Goal: Task Accomplishment & Management: Manage account settings

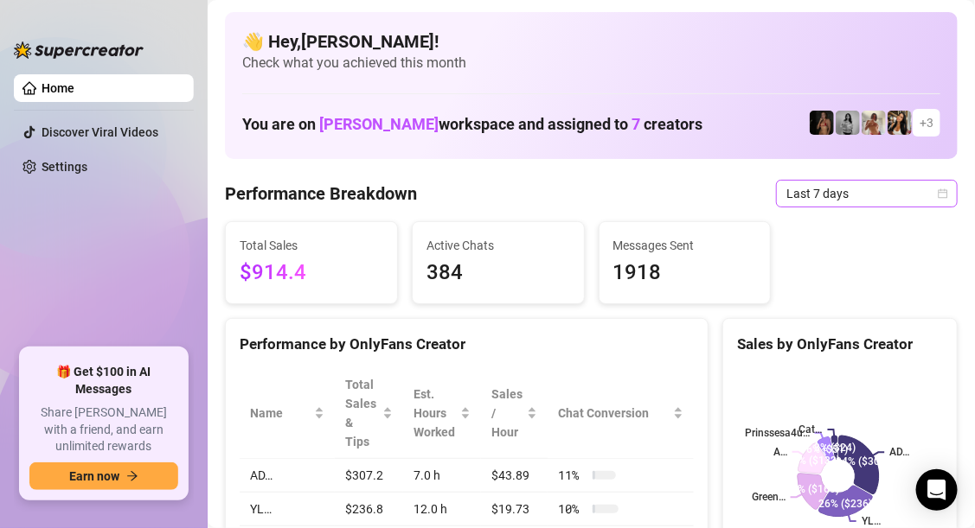
click at [919, 198] on span "Last 7 days" at bounding box center [866, 194] width 161 height 26
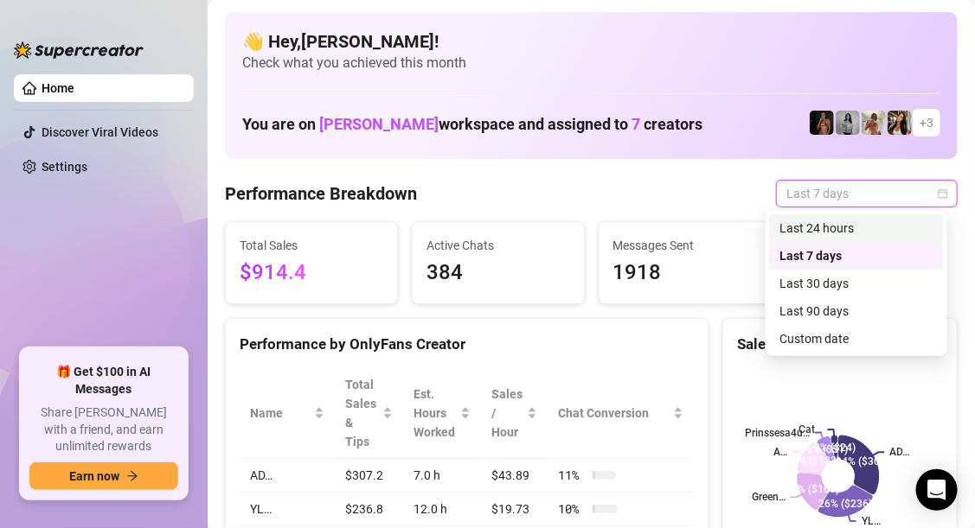
click at [874, 226] on div "Last 24 hours" at bounding box center [856, 228] width 154 height 19
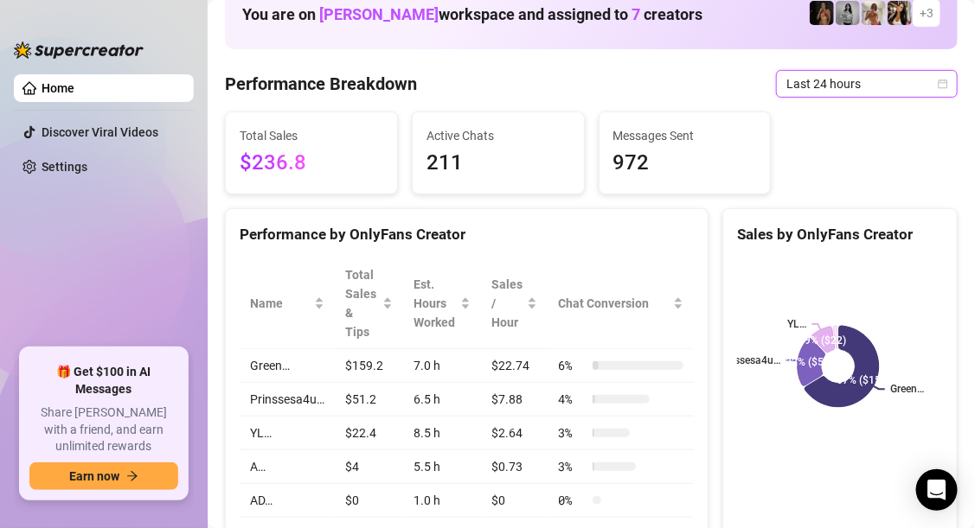
scroll to position [116, 0]
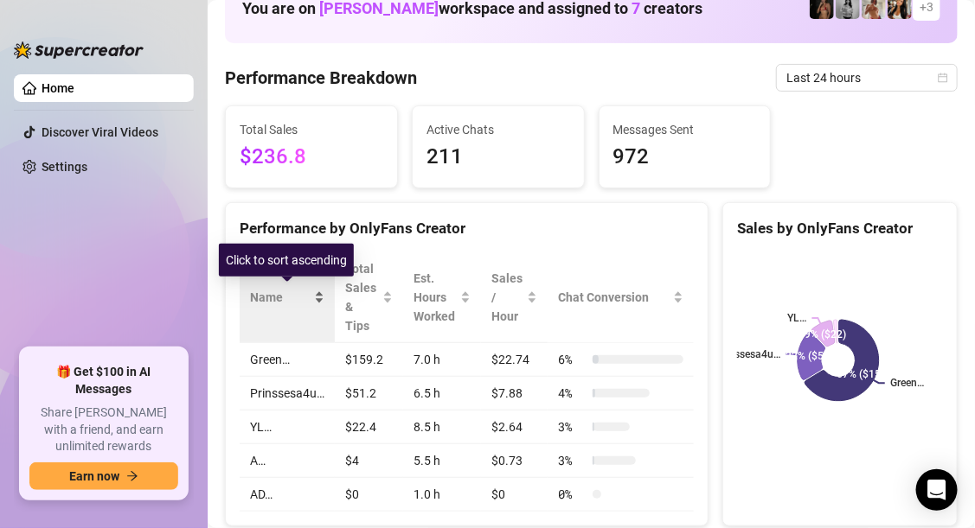
click at [280, 293] on span "Name" at bounding box center [280, 297] width 61 height 19
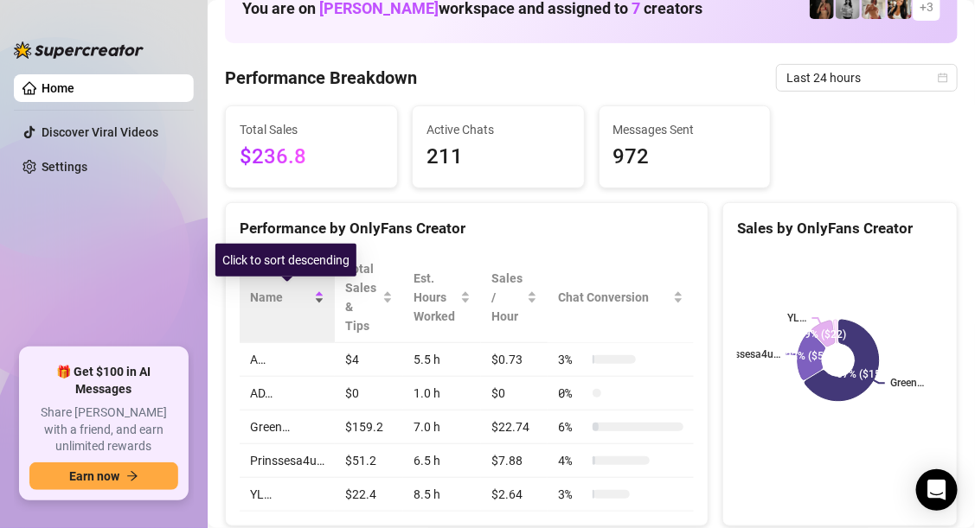
click at [319, 291] on div "Name" at bounding box center [287, 297] width 74 height 19
click at [319, 295] on div "Name" at bounding box center [287, 297] width 74 height 19
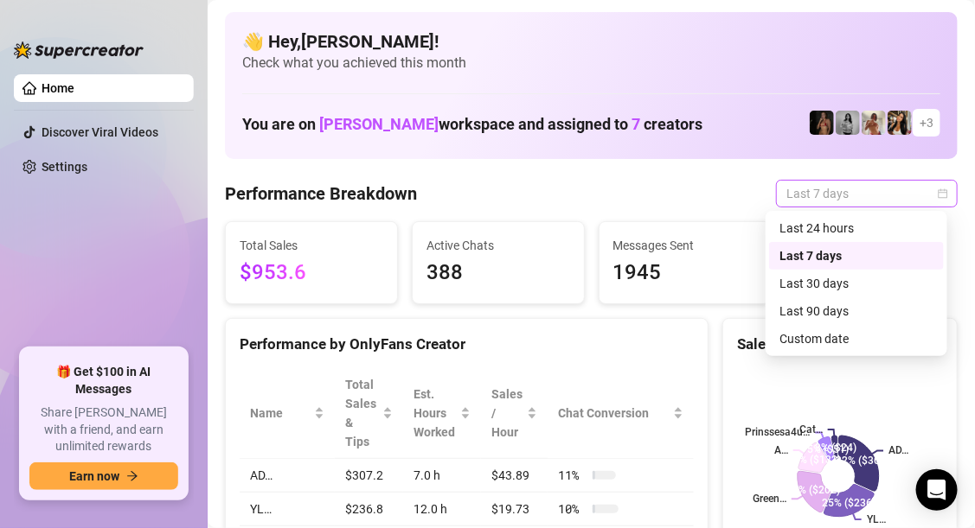
click at [905, 189] on span "Last 7 days" at bounding box center [866, 194] width 161 height 26
click at [861, 228] on div "Last 24 hours" at bounding box center [856, 228] width 154 height 19
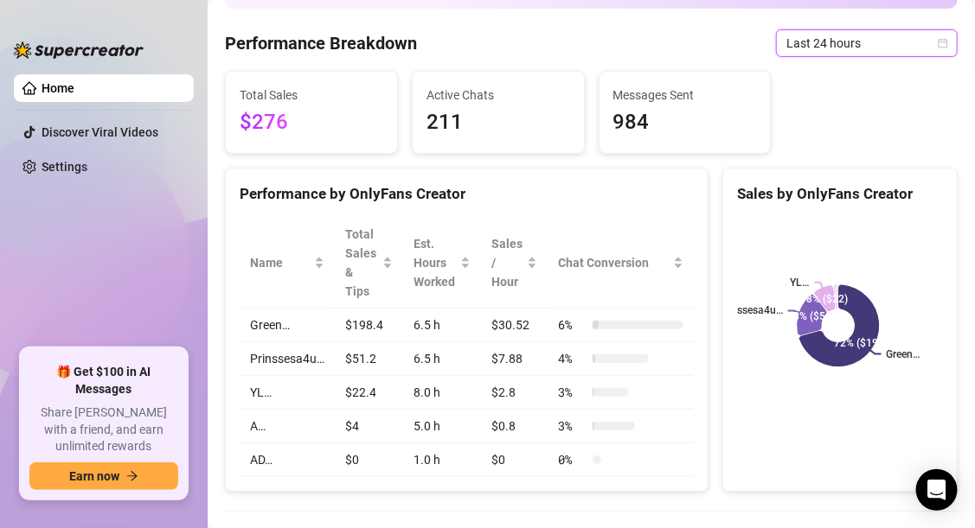
scroll to position [151, 0]
